Goal: Navigation & Orientation: Find specific page/section

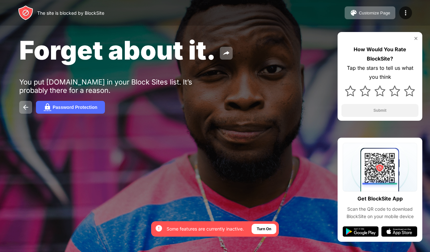
click at [272, 1] on div "The site is blocked by BlockSite Customize Page Edit Block List Redirect Custom…" at bounding box center [215, 13] width 430 height 26
